Goal: Find specific page/section: Find specific page/section

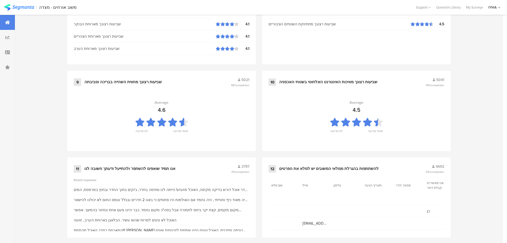
scroll to position [539, 0]
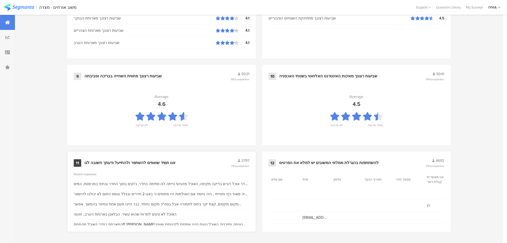
click at [144, 162] on div "אנו תמיד שואפים להשתפר ולהתייעל ודעתך חשובה לנו" at bounding box center [129, 162] width 91 height 5
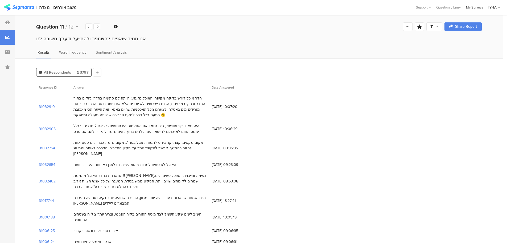
click at [479, 6] on div "My Surveys" at bounding box center [475, 7] width 22 height 5
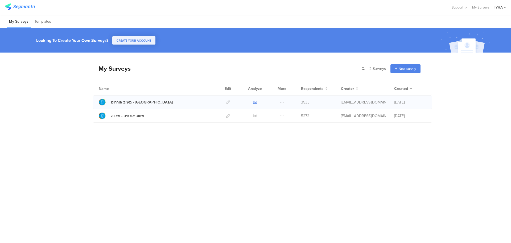
click at [255, 102] on icon at bounding box center [255, 102] width 4 height 4
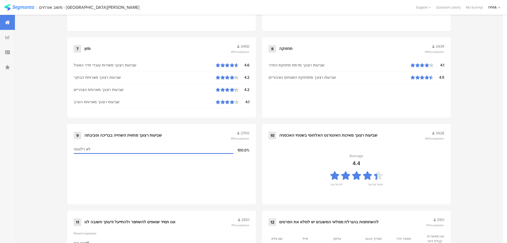
scroll to position [539, 0]
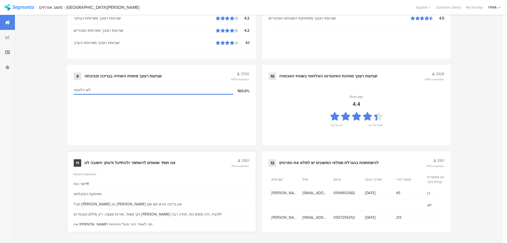
click at [152, 160] on div "אנו תמיד שואפים להשתפר ולהתייעל ודעתך חשובה לנו" at bounding box center [129, 162] width 91 height 5
